Goal: Task Accomplishment & Management: Manage account settings

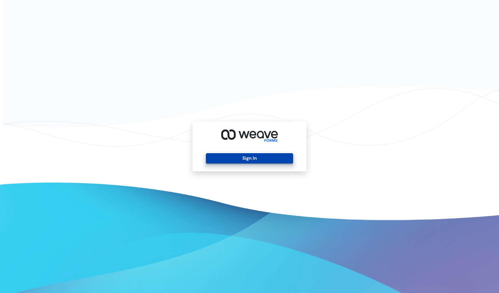
click at [263, 159] on button "Sign In" at bounding box center [249, 158] width 87 height 10
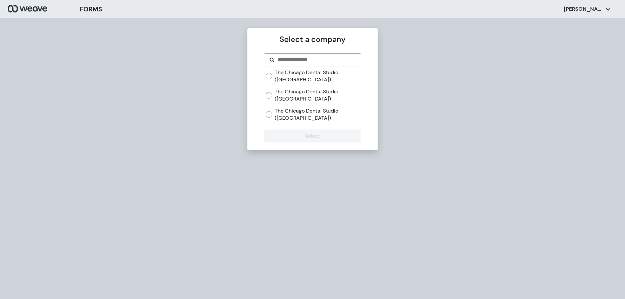
click at [304, 74] on label "The Chicago Dental Studio ([GEOGRAPHIC_DATA])" at bounding box center [318, 76] width 86 height 14
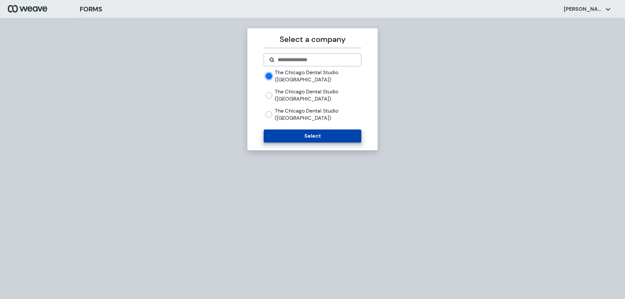
click at [298, 137] on button "Select" at bounding box center [311, 135] width 97 height 13
